Goal: Task Accomplishment & Management: Use online tool/utility

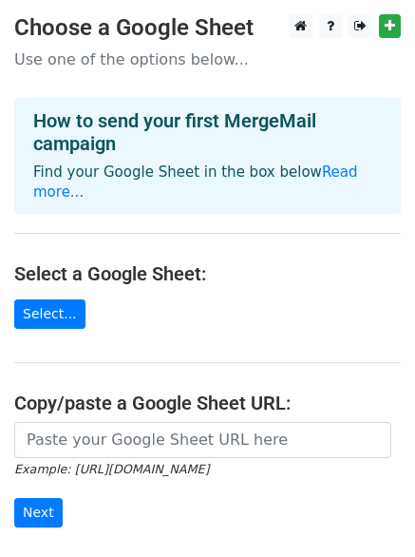
scroll to position [95, 0]
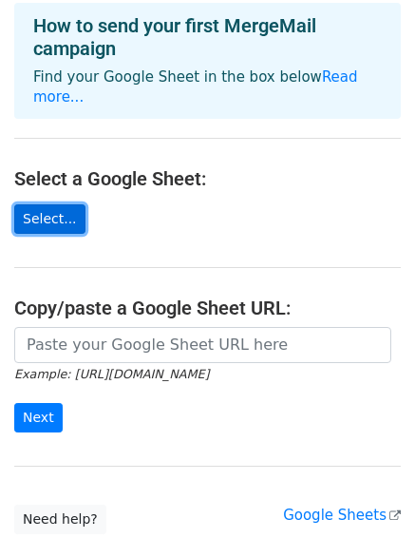
click at [55, 207] on link "Select..." at bounding box center [49, 218] width 71 height 29
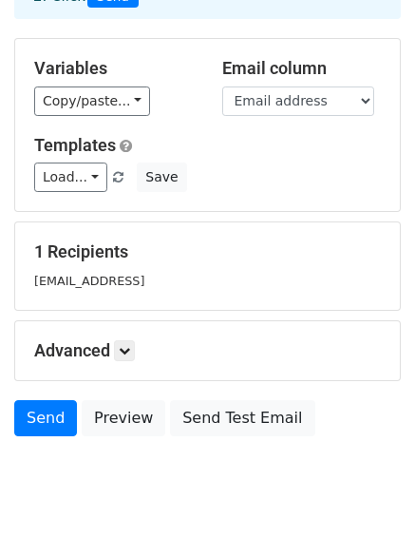
scroll to position [178, 0]
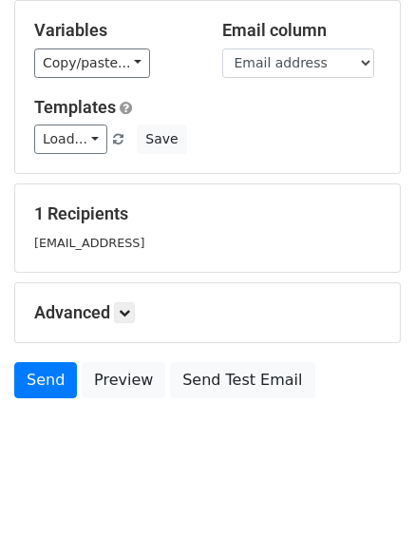
click at [144, 245] on small "[EMAIL_ADDRESS]" at bounding box center [89, 243] width 110 height 14
click at [163, 315] on h5 "Advanced" at bounding box center [207, 312] width 347 height 21
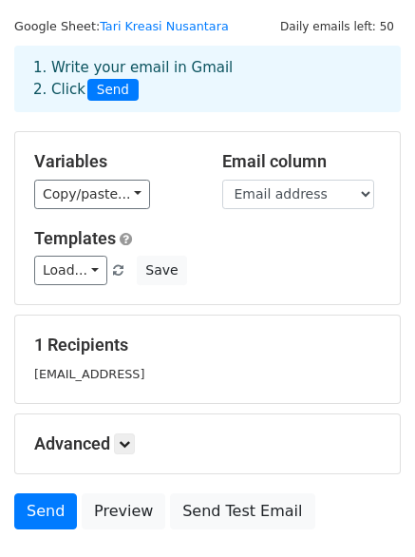
scroll to position [0, 0]
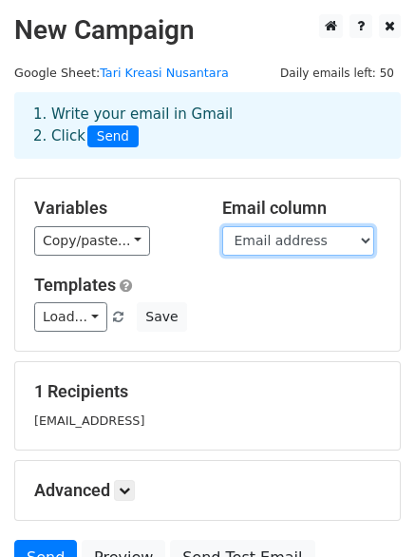
click at [288, 240] on select "Submission ID Respondent ID Submitted at Nama Lengkap Nomor Whatsapp Email addr…" at bounding box center [298, 240] width 152 height 29
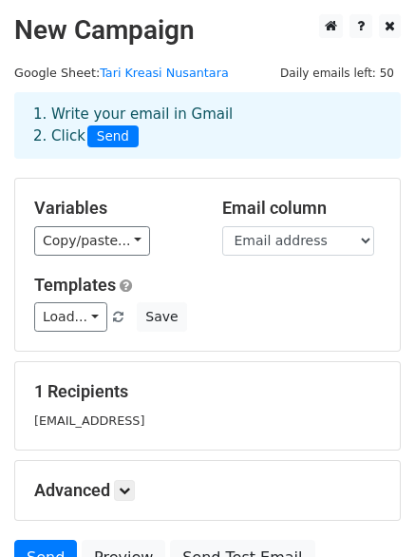
click at [176, 240] on div "Copy/paste... {{Submission ID}} {{Respondent ID}} {{Submitted at}} {{Nama Lengk…" at bounding box center [114, 240] width 160 height 29
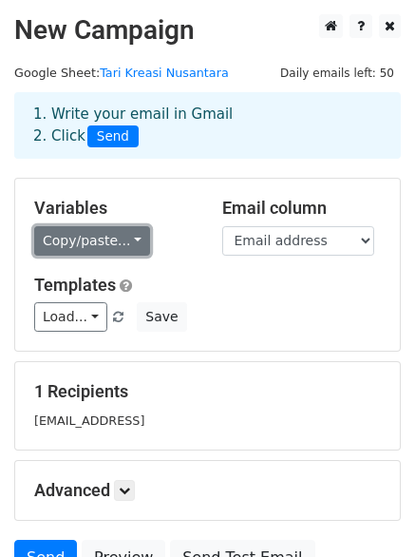
click at [119, 240] on link "Copy/paste..." at bounding box center [92, 240] width 116 height 29
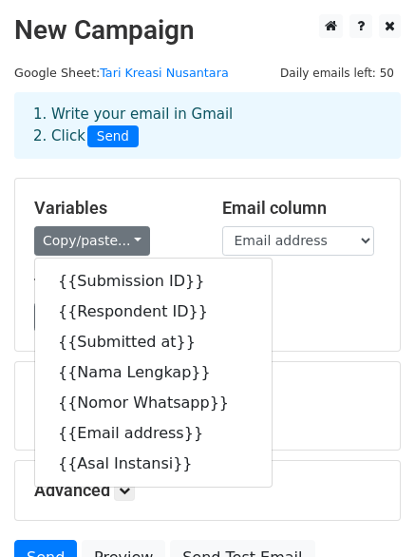
click at [147, 229] on div "Copy/paste... {{Submission ID}} {{Respondent ID}} {{Submitted at}} {{Nama Lengk…" at bounding box center [114, 240] width 160 height 29
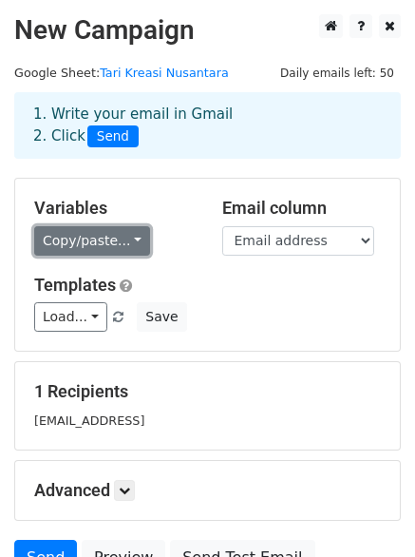
click at [102, 253] on link "Copy/paste..." at bounding box center [92, 240] width 116 height 29
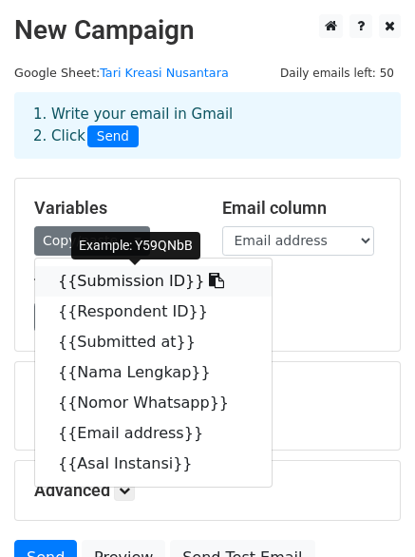
click at [141, 287] on link "{{Submission ID}}" at bounding box center [153, 281] width 237 height 30
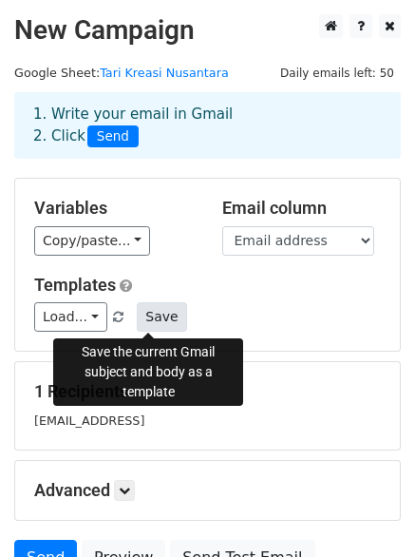
scroll to position [95, 0]
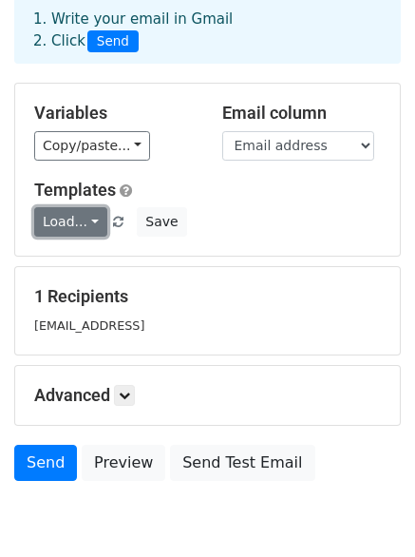
click at [77, 226] on link "Load..." at bounding box center [70, 221] width 73 height 29
click at [258, 234] on div "Load... No templates saved Save" at bounding box center [207, 221] width 375 height 29
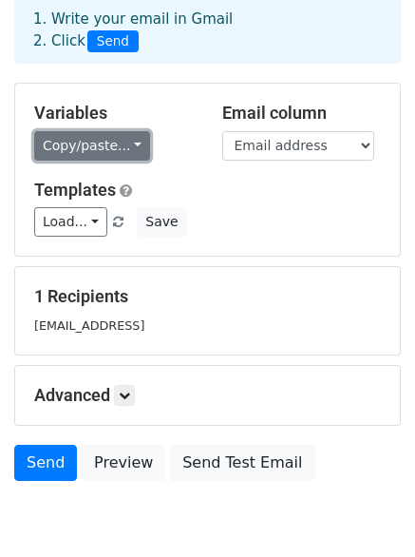
click at [109, 145] on link "Copy/paste..." at bounding box center [92, 145] width 116 height 29
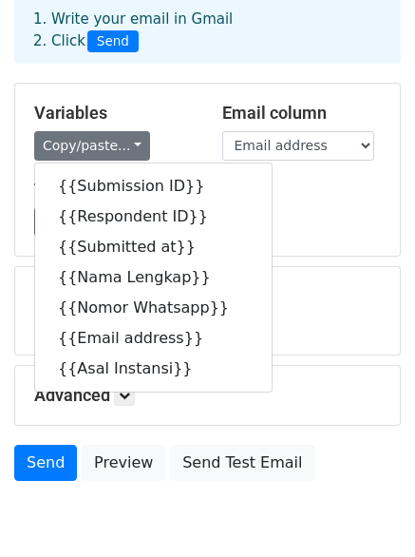
click at [314, 190] on h5 "Templates" at bounding box center [207, 190] width 347 height 21
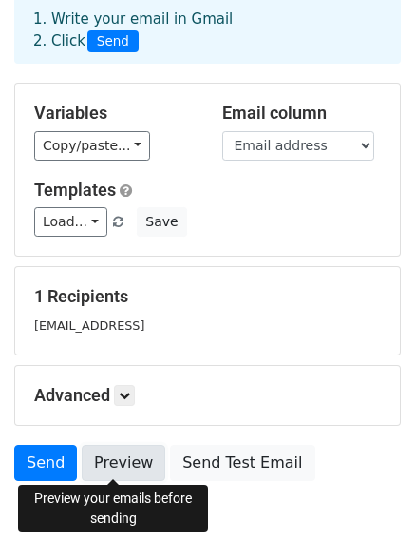
click at [131, 446] on link "Preview" at bounding box center [124, 463] width 84 height 36
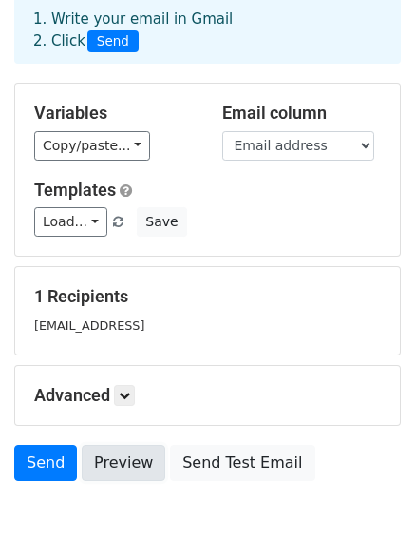
click at [129, 457] on link "Preview" at bounding box center [124, 463] width 84 height 36
click at [187, 143] on div "Copy/paste... {{Submission ID}} {{Respondent ID}} {{Submitted at}} {{Nama Lengk…" at bounding box center [114, 145] width 160 height 29
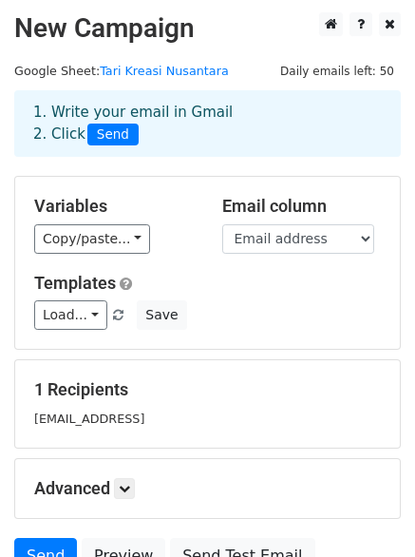
scroll to position [0, 0]
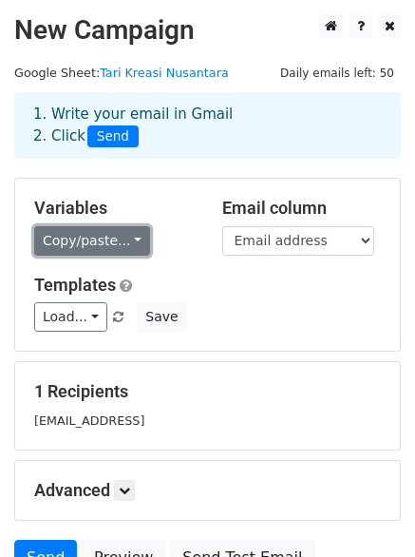
click at [92, 234] on link "Copy/paste..." at bounding box center [92, 240] width 116 height 29
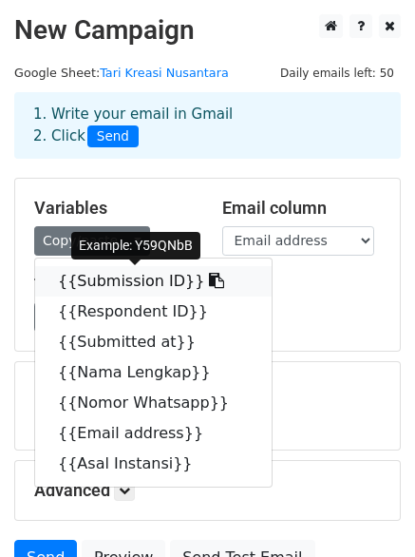
click at [209, 277] on icon at bounding box center [216, 280] width 15 height 15
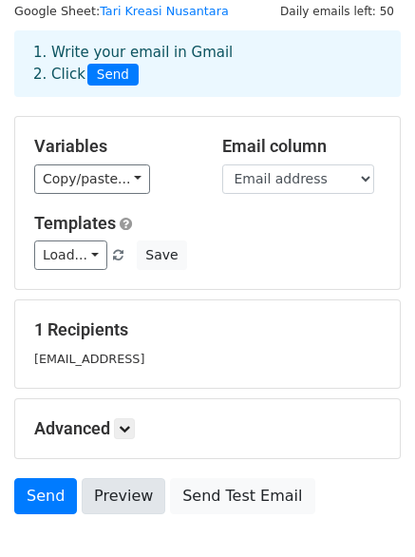
scroll to position [178, 0]
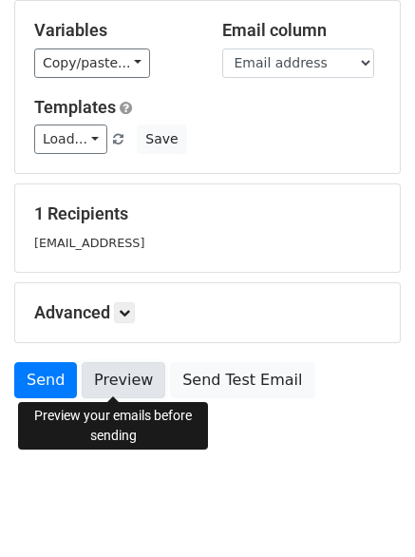
click at [116, 378] on link "Preview" at bounding box center [124, 380] width 84 height 36
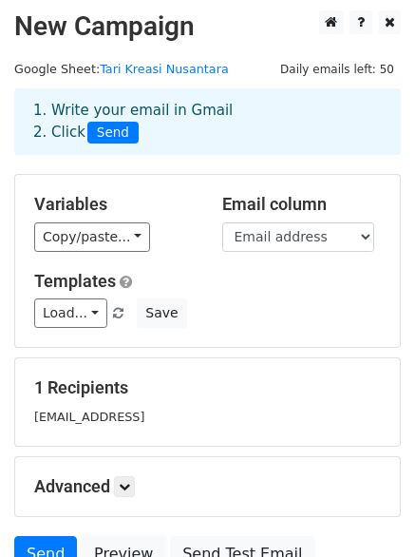
scroll to position [0, 0]
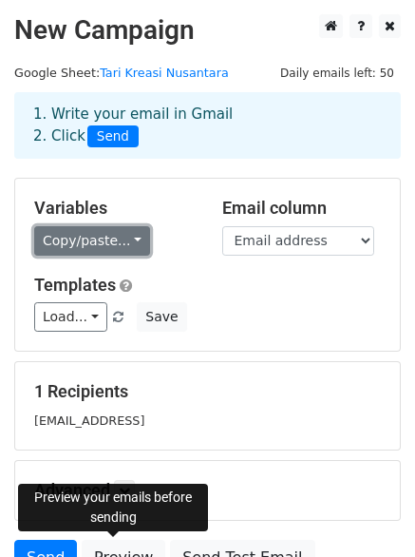
click at [128, 233] on link "Copy/paste..." at bounding box center [92, 240] width 116 height 29
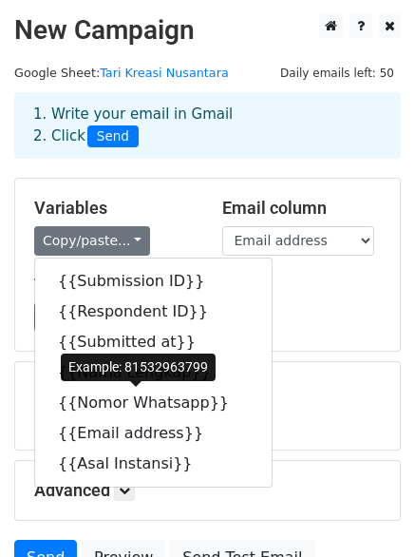
scroll to position [178, 0]
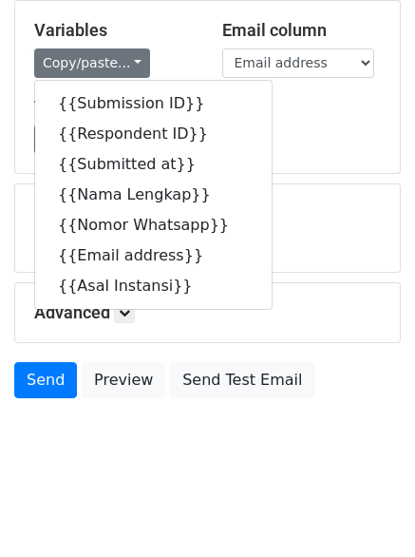
click at [301, 162] on div "Variables Copy/paste... {{Submission ID}} {{Respondent ID}} {{Submitted at}} {{…" at bounding box center [207, 87] width 385 height 172
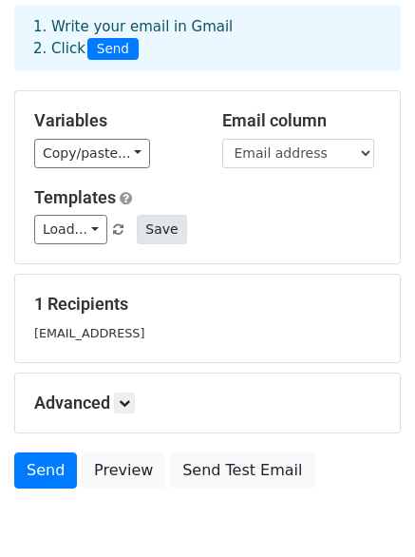
scroll to position [0, 0]
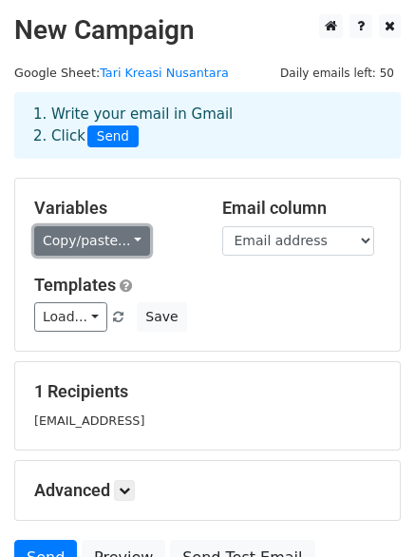
click at [72, 252] on link "Copy/paste..." at bounding box center [92, 240] width 116 height 29
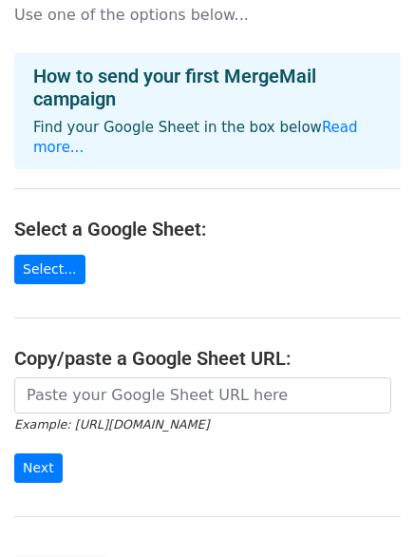
scroll to position [95, 0]
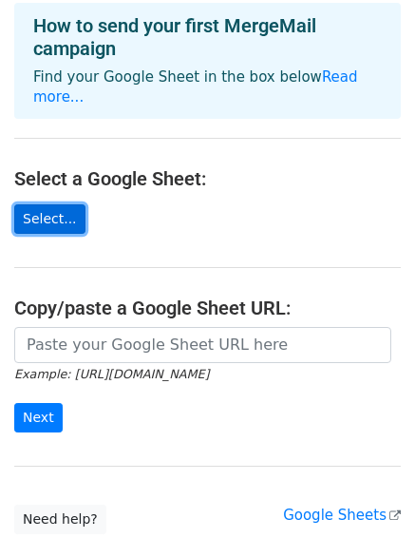
click at [50, 204] on link "Select..." at bounding box center [49, 218] width 71 height 29
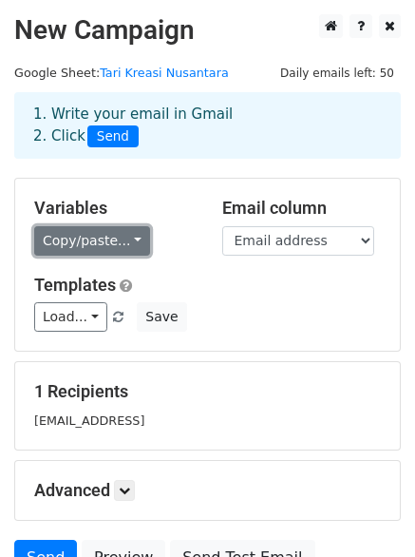
click at [99, 252] on link "Copy/paste..." at bounding box center [92, 240] width 116 height 29
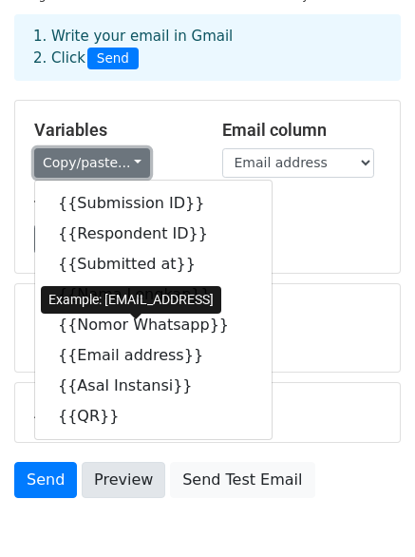
scroll to position [178, 0]
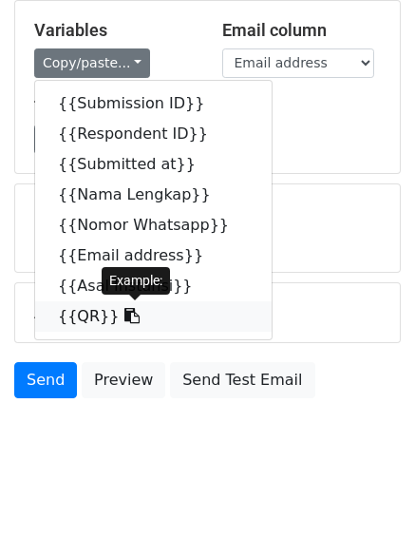
click at [125, 314] on icon at bounding box center [132, 315] width 15 height 15
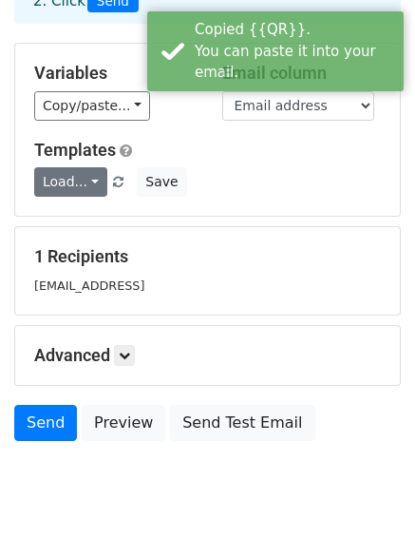
scroll to position [83, 0]
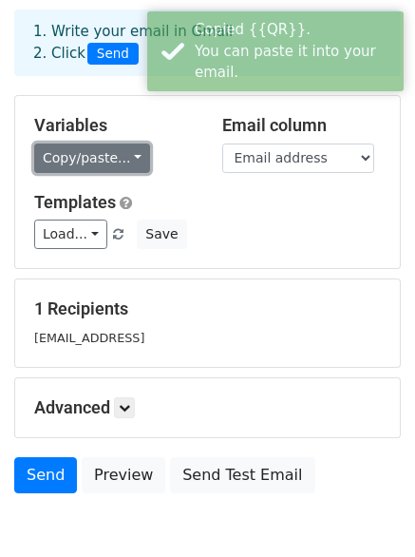
click at [102, 159] on link "Copy/paste..." at bounding box center [92, 158] width 116 height 29
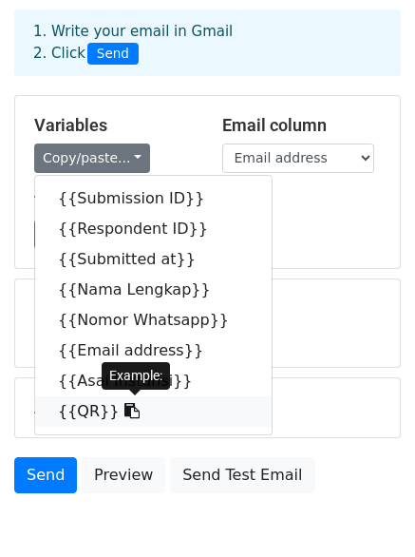
click at [125, 412] on icon at bounding box center [132, 410] width 15 height 15
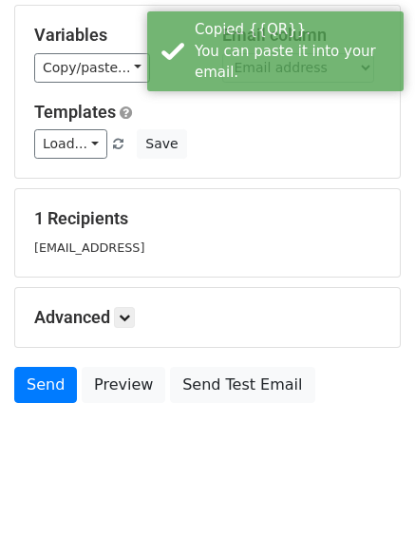
scroll to position [178, 0]
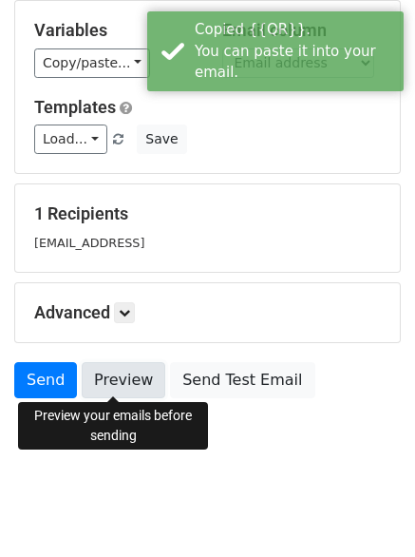
click at [116, 381] on link "Preview" at bounding box center [124, 380] width 84 height 36
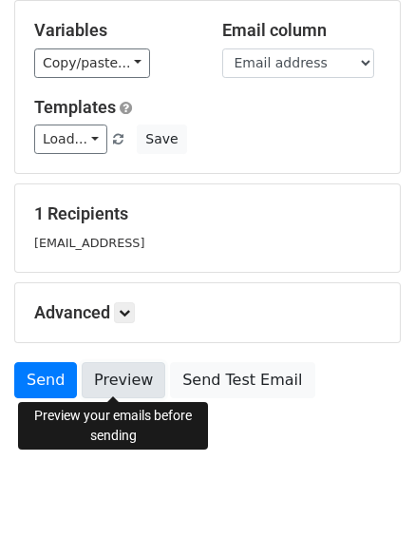
click at [125, 379] on link "Preview" at bounding box center [124, 380] width 84 height 36
click at [121, 362] on link "Preview" at bounding box center [124, 380] width 84 height 36
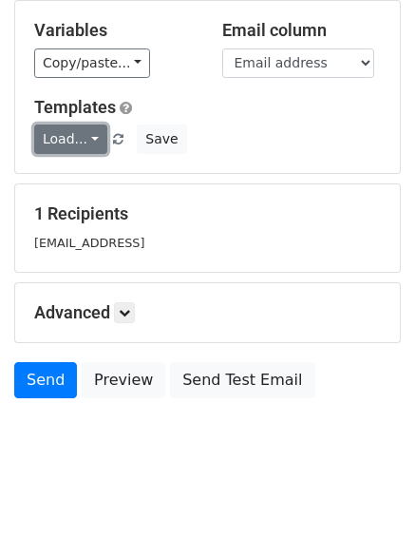
click at [90, 146] on link "Load..." at bounding box center [70, 139] width 73 height 29
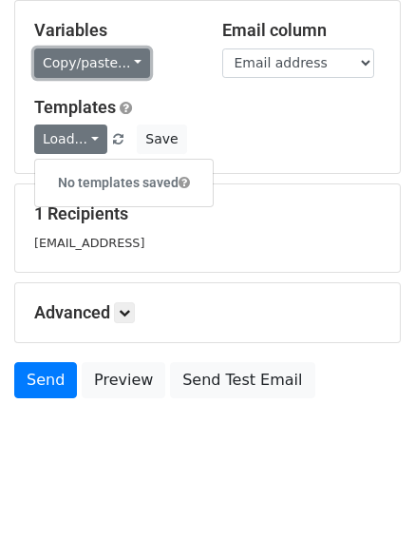
click at [95, 59] on link "Copy/paste..." at bounding box center [92, 62] width 116 height 29
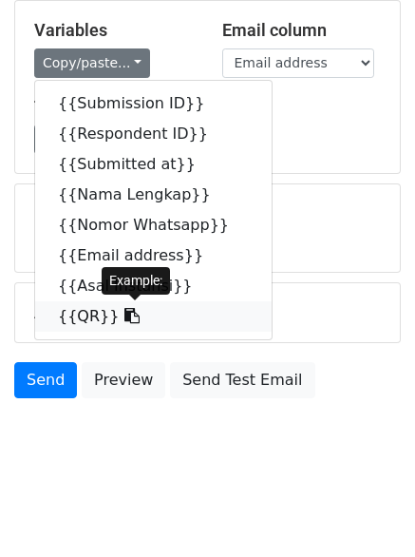
click at [125, 314] on icon at bounding box center [132, 315] width 15 height 15
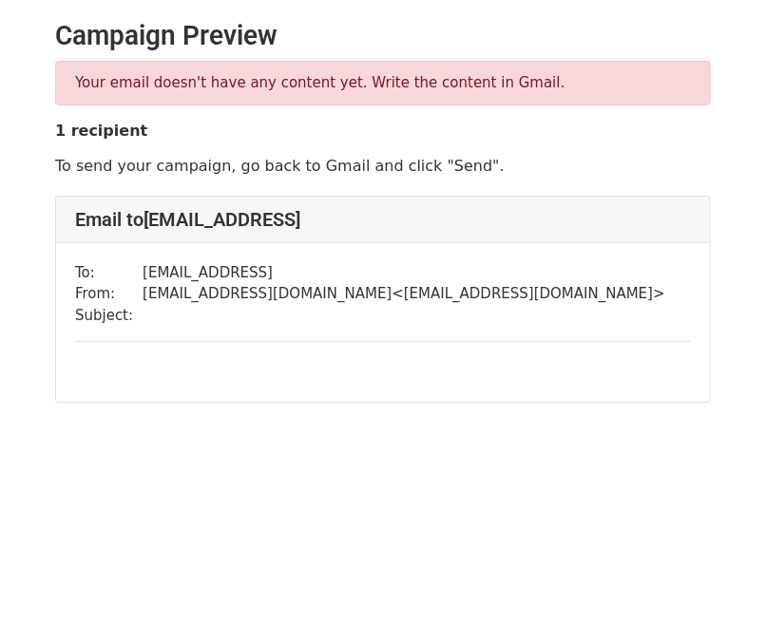
click at [168, 325] on div "To: aopoadno@gmail.ocm From: azmiumari565@gmail.com < azmiumari565@gmail.com > …" at bounding box center [383, 322] width 654 height 159
click at [222, 296] on td "azmiumari565@gmail.com < azmiumari565@gmail.com >" at bounding box center [404, 294] width 523 height 22
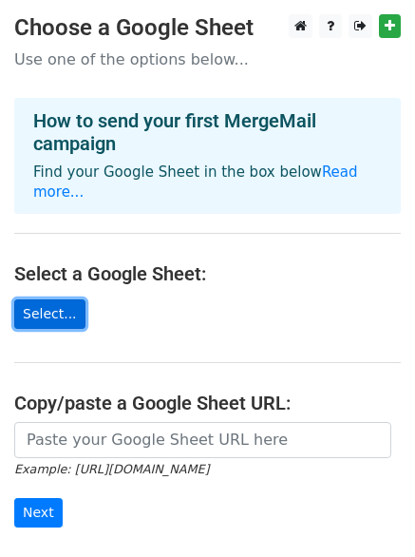
click at [57, 299] on link "Select..." at bounding box center [49, 313] width 71 height 29
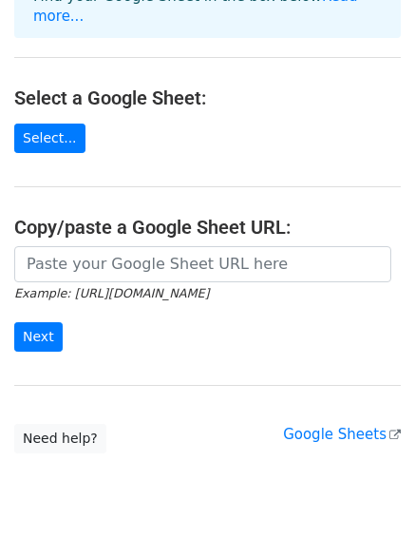
scroll to position [190, 0]
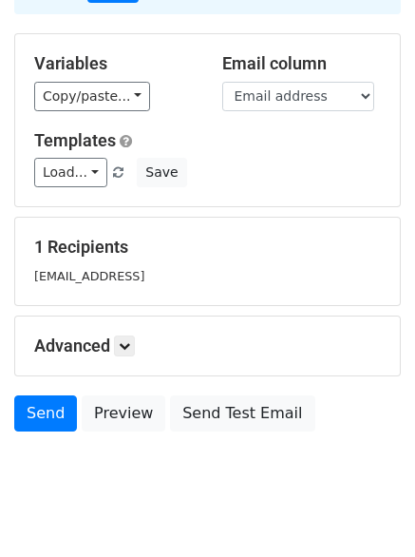
scroll to position [178, 0]
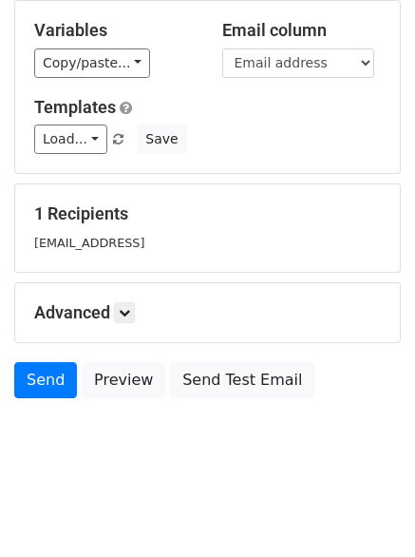
click at [71, 122] on div "Templates Load... No templates saved Save" at bounding box center [207, 126] width 375 height 58
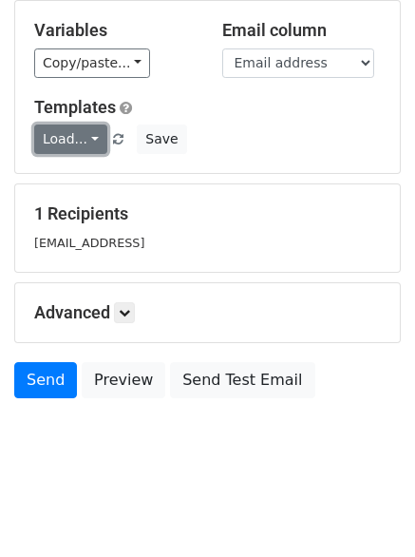
click at [72, 135] on link "Load..." at bounding box center [70, 139] width 73 height 29
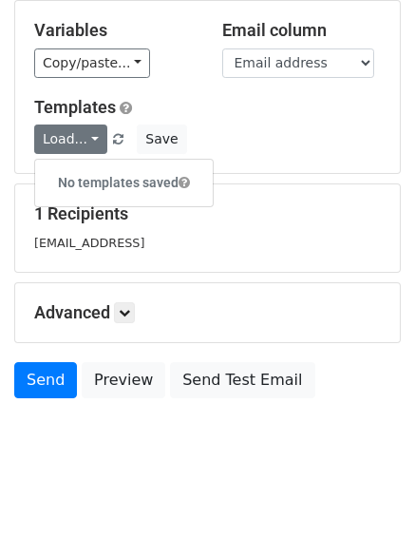
click at [145, 106] on h5 "Templates" at bounding box center [207, 107] width 347 height 21
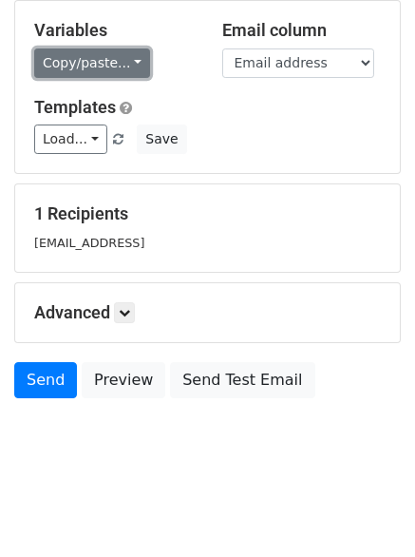
click at [125, 56] on link "Copy/paste..." at bounding box center [92, 62] width 116 height 29
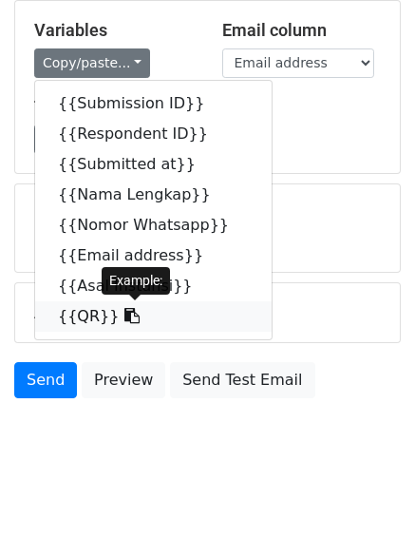
click at [135, 326] on link "{{QR}}" at bounding box center [153, 316] width 237 height 30
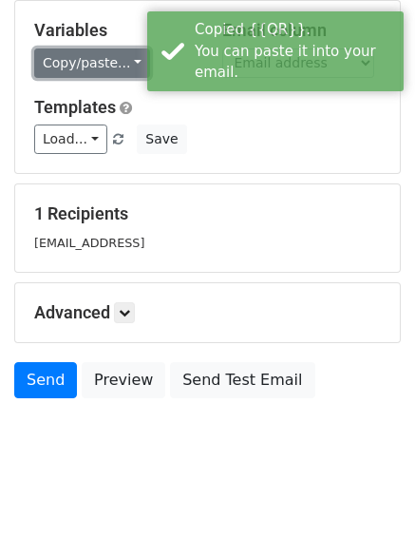
click at [130, 65] on link "Copy/paste..." at bounding box center [92, 62] width 116 height 29
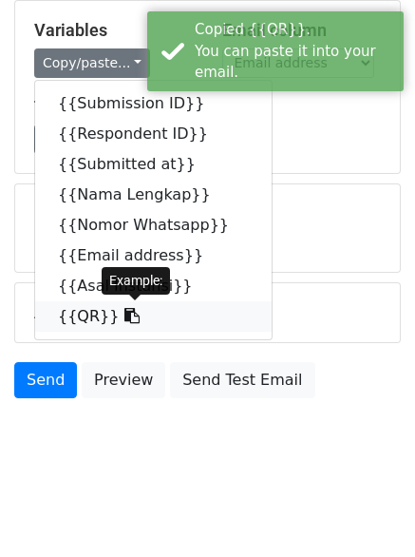
click at [125, 317] on icon at bounding box center [132, 315] width 15 height 15
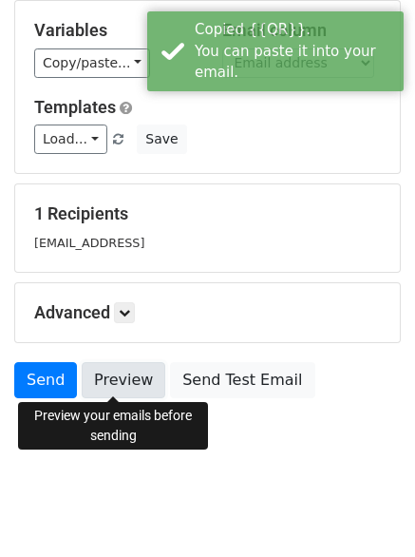
click at [146, 377] on link "Preview" at bounding box center [124, 380] width 84 height 36
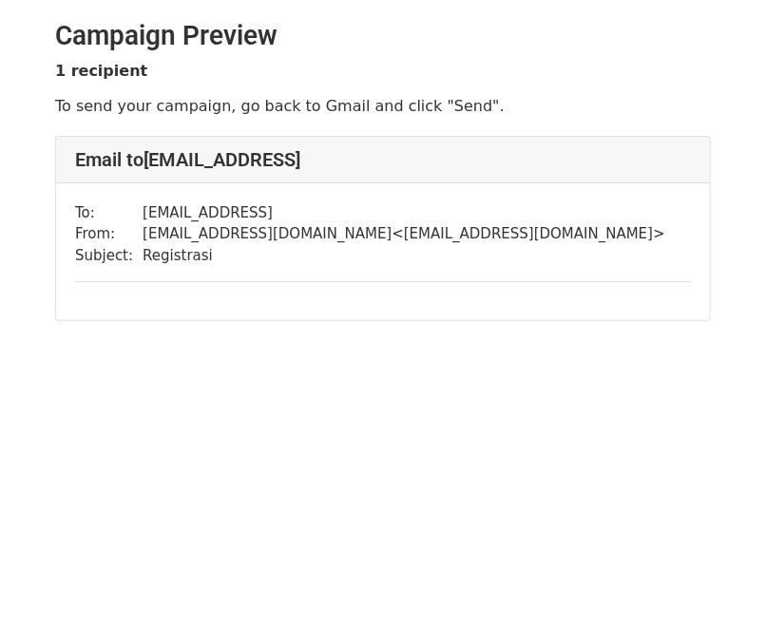
click at [225, 313] on div "To: [EMAIL_ADDRESS] From: [EMAIL_ADDRESS][DOMAIN_NAME] < [EMAIL_ADDRESS][DOMAIN…" at bounding box center [383, 252] width 654 height 138
click at [197, 302] on div "To: [EMAIL_ADDRESS] From: [EMAIL_ADDRESS][DOMAIN_NAME] < [EMAIL_ADDRESS][DOMAIN…" at bounding box center [383, 252] width 654 height 138
click at [176, 302] on div "To: [EMAIL_ADDRESS] From: [EMAIL_ADDRESS][DOMAIN_NAME] < [EMAIL_ADDRESS][DOMAIN…" at bounding box center [383, 252] width 654 height 138
click at [157, 299] on div "To: [EMAIL_ADDRESS] From: [EMAIL_ADDRESS][DOMAIN_NAME] < [EMAIL_ADDRESS][DOMAIN…" at bounding box center [383, 252] width 654 height 138
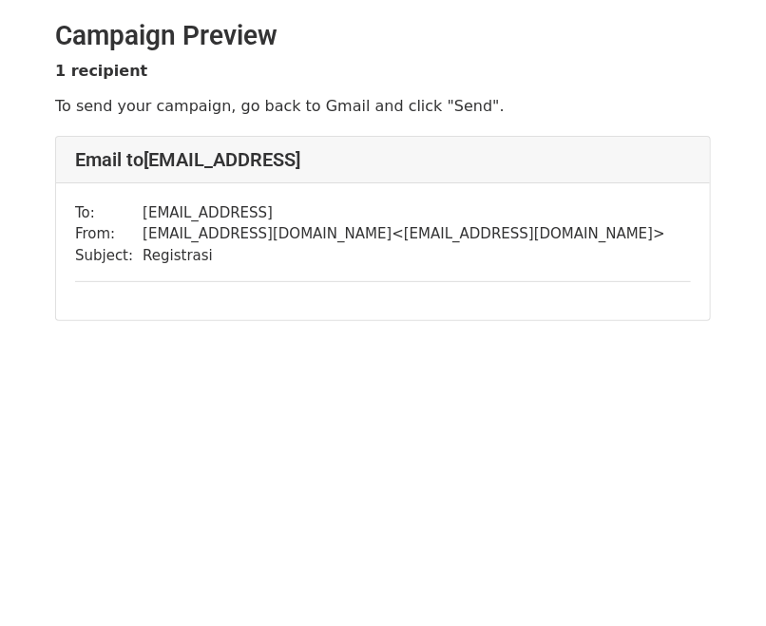
click at [152, 298] on div "To: [EMAIL_ADDRESS] From: [EMAIL_ADDRESS][DOMAIN_NAME] < [EMAIL_ADDRESS][DOMAIN…" at bounding box center [383, 252] width 654 height 138
